Goal: Information Seeking & Learning: Learn about a topic

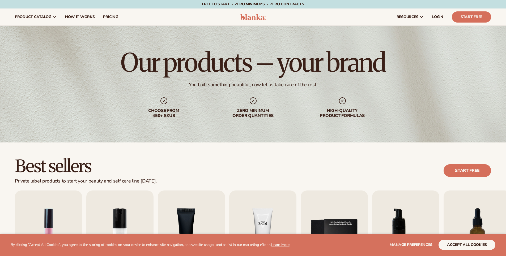
scroll to position [112, 0]
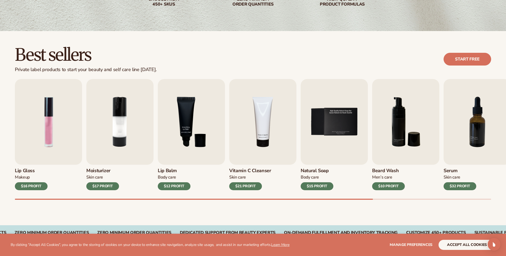
click at [272, 191] on div "Lip Gloss Makeup $16 PROFIT Moisturizer Skin Care $17 PROFIT Lip Balm Body Care…" at bounding box center [260, 139] width 491 height 121
click at [324, 185] on div "$15 PROFIT" at bounding box center [317, 186] width 33 height 8
click at [323, 140] on img "5 / 9" at bounding box center [334, 122] width 67 height 86
click at [327, 120] on img "5 / 9" at bounding box center [334, 122] width 67 height 86
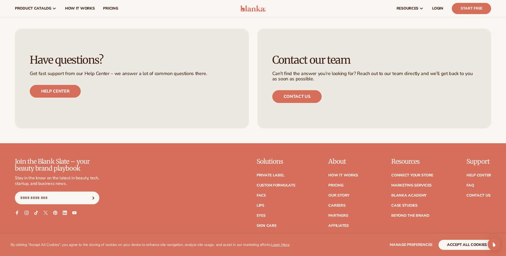
scroll to position [928, 0]
click at [410, 194] on link "Blanka Academy" at bounding box center [408, 196] width 35 height 4
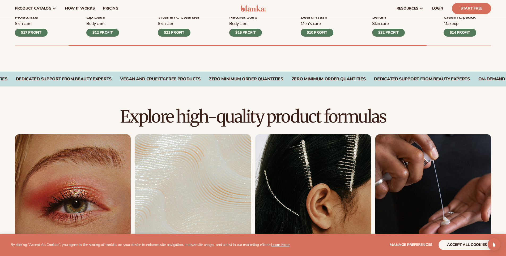
scroll to position [196, 0]
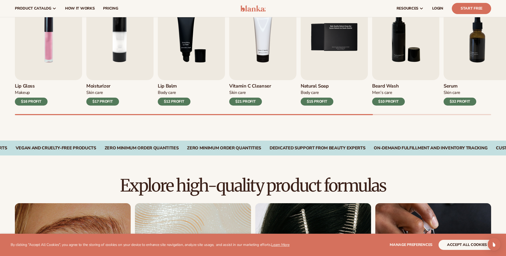
click at [310, 101] on div "$15 PROFIT" at bounding box center [317, 102] width 33 height 8
click at [332, 44] on img "5 / 9" at bounding box center [334, 37] width 67 height 86
click at [324, 53] on img "5 / 9" at bounding box center [334, 37] width 67 height 86
click at [316, 101] on div "$15 PROFIT" at bounding box center [317, 102] width 33 height 8
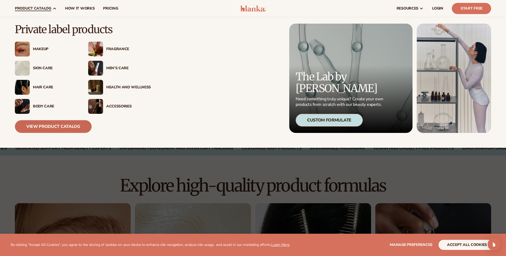
click at [54, 128] on link "View Product Catalog" at bounding box center [53, 126] width 77 height 13
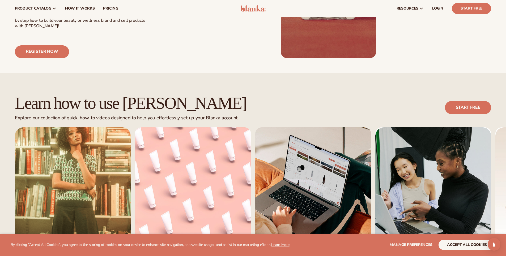
scroll to position [250, 0]
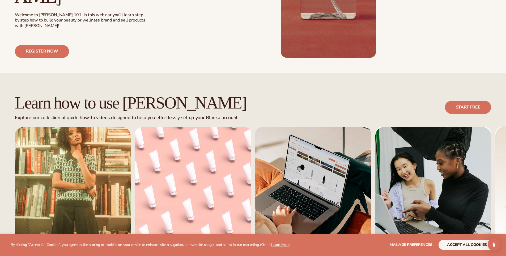
click at [437, 73] on div "Learn how to use [PERSON_NAME] Explore our collection of quick, how-to videos d…" at bounding box center [253, 182] width 506 height 218
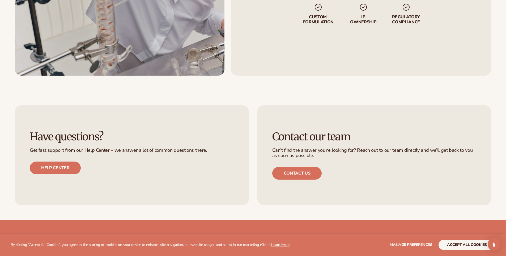
scroll to position [850, 0]
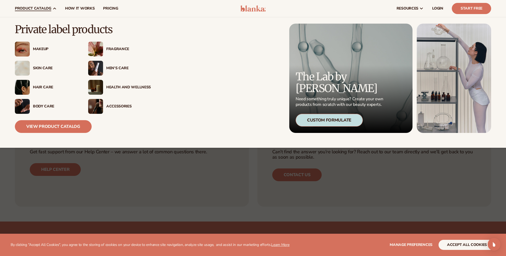
click at [50, 105] on div "Body Care" at bounding box center [55, 106] width 45 height 5
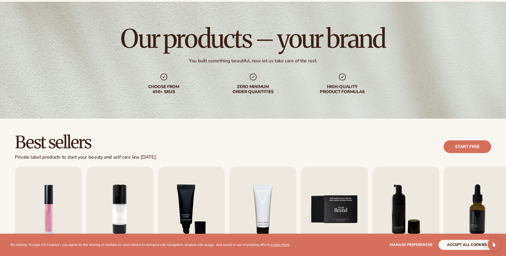
scroll to position [97, 0]
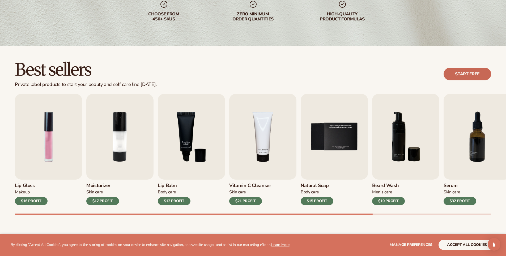
click at [466, 68] on link "Start free" at bounding box center [467, 74] width 48 height 13
